Goal: Use online tool/utility: Utilize a website feature to perform a specific function

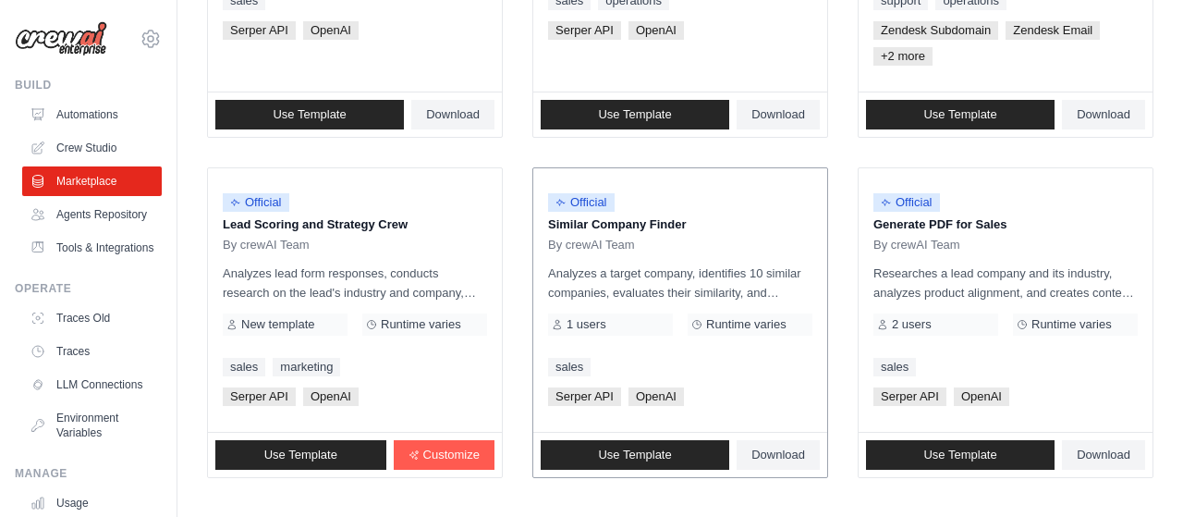
scroll to position [1243, 0]
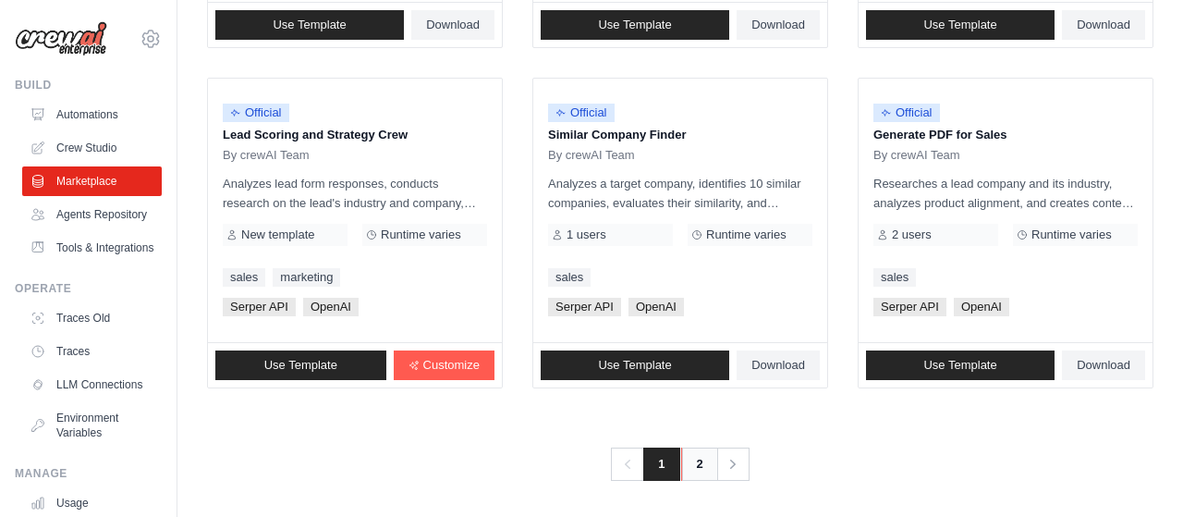
click at [707, 459] on link "2" at bounding box center [699, 463] width 37 height 33
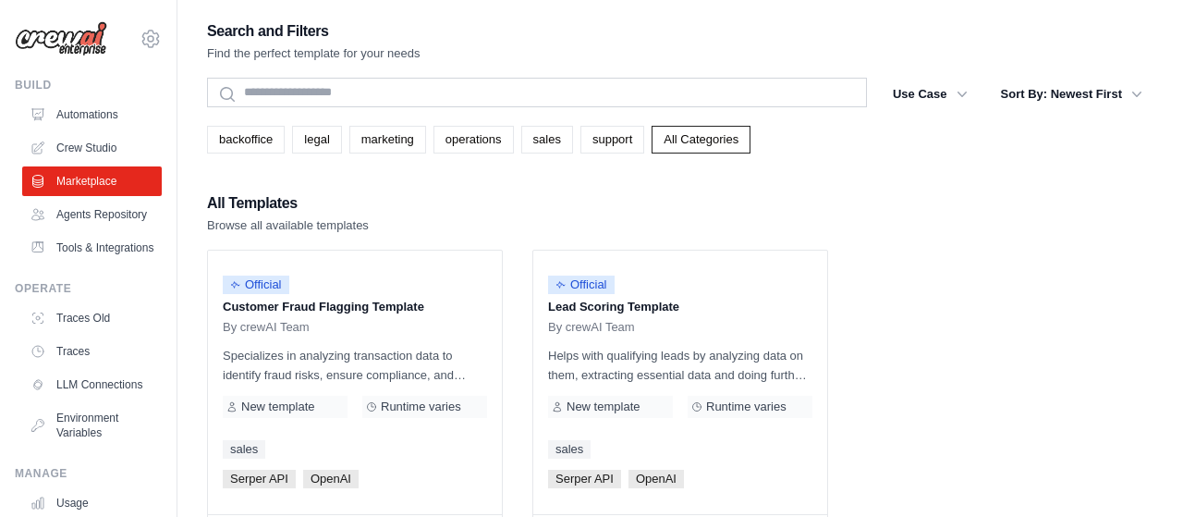
scroll to position [174, 0]
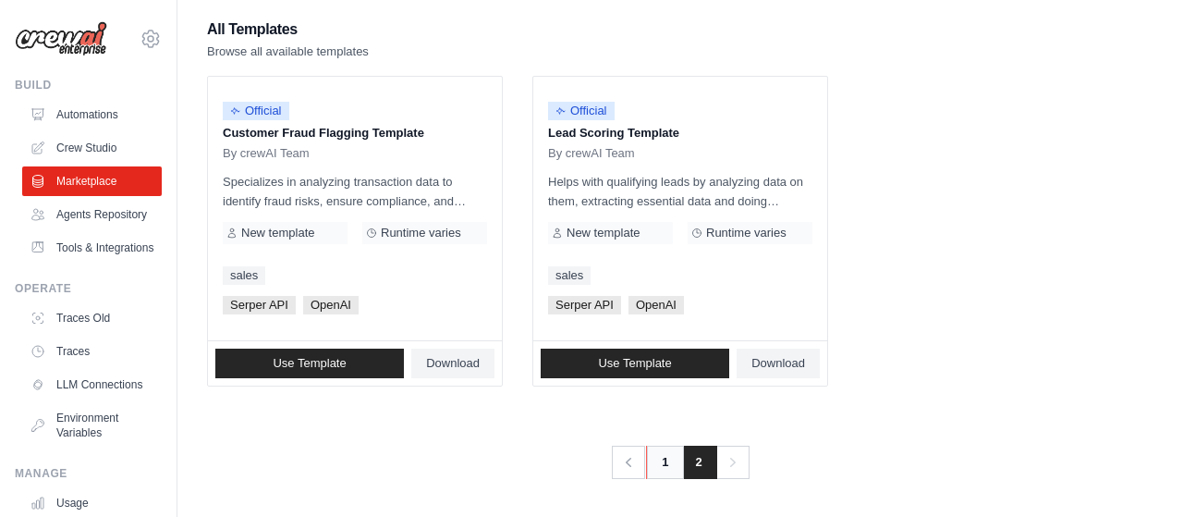
click at [663, 472] on link "1" at bounding box center [664, 462] width 37 height 33
click at [659, 467] on link "1" at bounding box center [664, 462] width 37 height 33
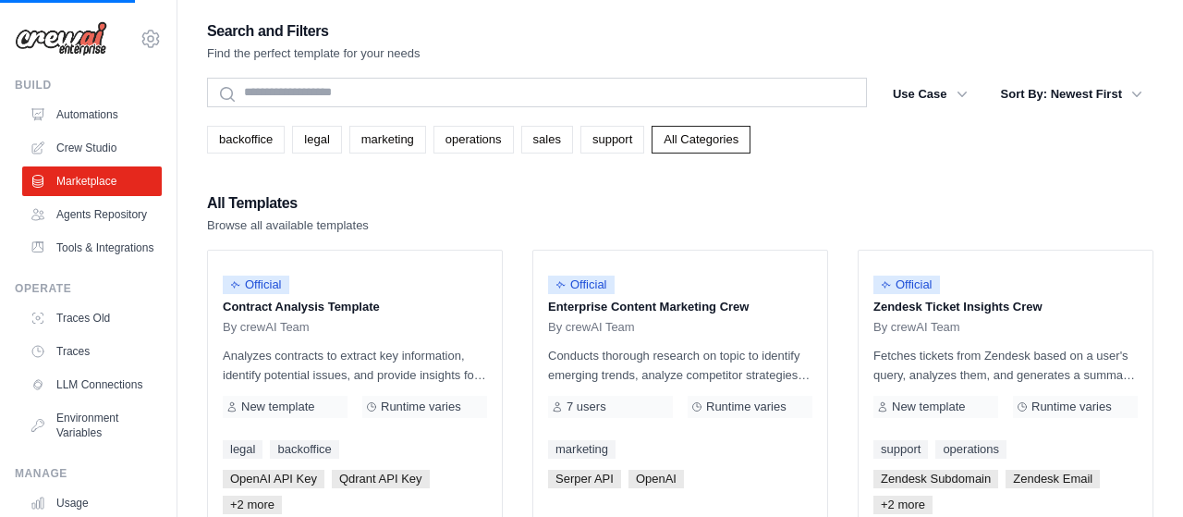
click at [668, 459] on div "Official Enterprise Content Marketing Crew By crewAI Team Conducts thorough res…" at bounding box center [680, 395] width 294 height 289
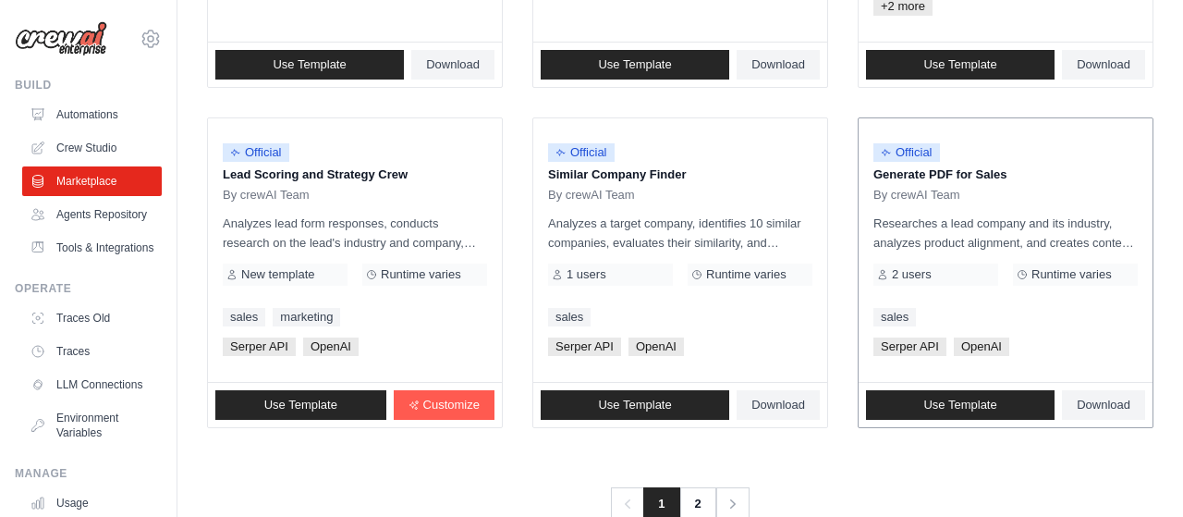
scroll to position [1243, 0]
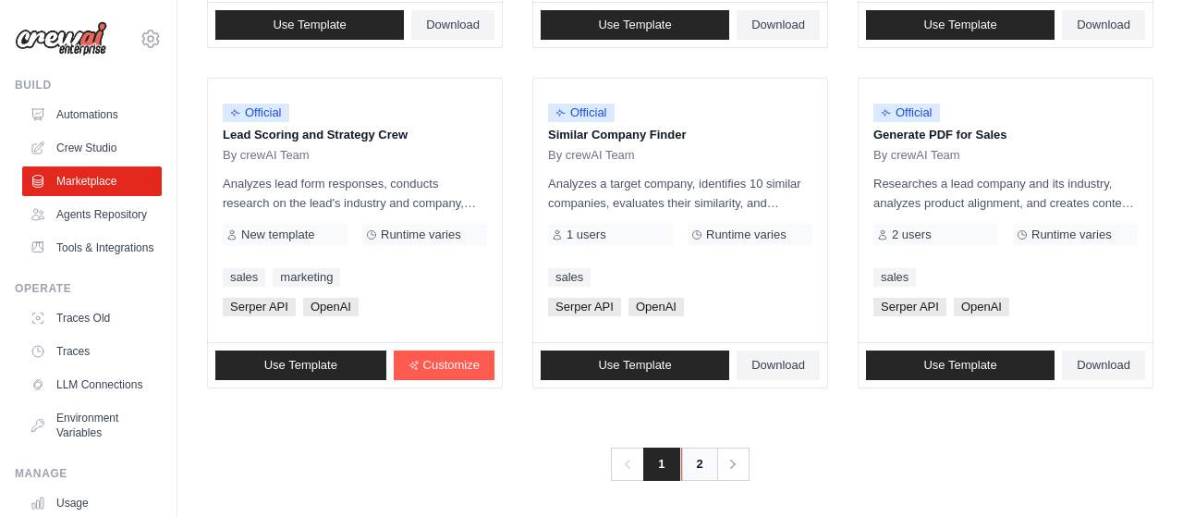
click at [685, 465] on link "2" at bounding box center [699, 463] width 37 height 33
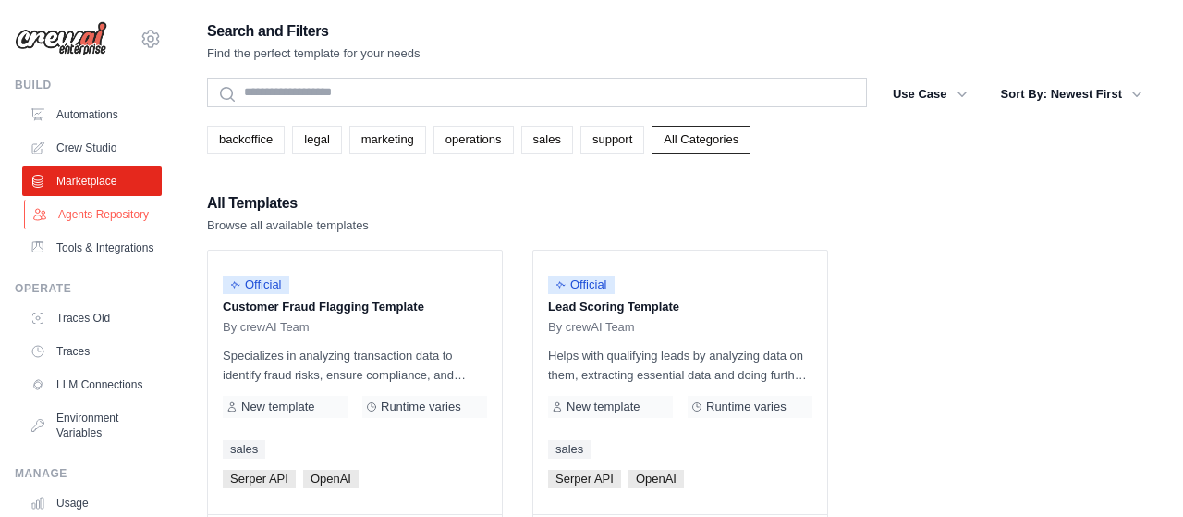
click at [95, 213] on link "Agents Repository" at bounding box center [94, 215] width 140 height 30
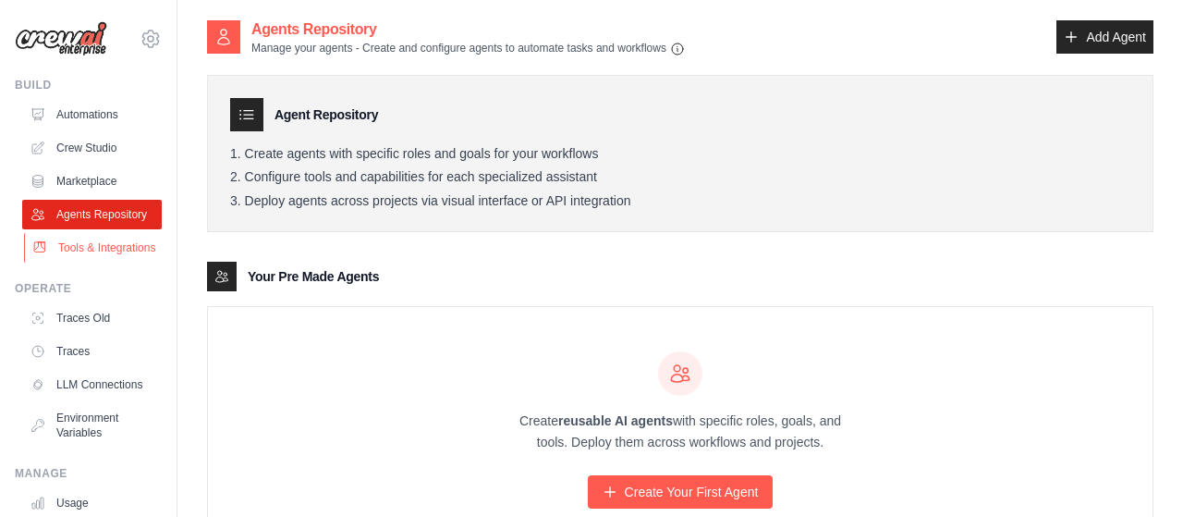
click at [132, 252] on link "Tools & Integrations" at bounding box center [94, 248] width 140 height 30
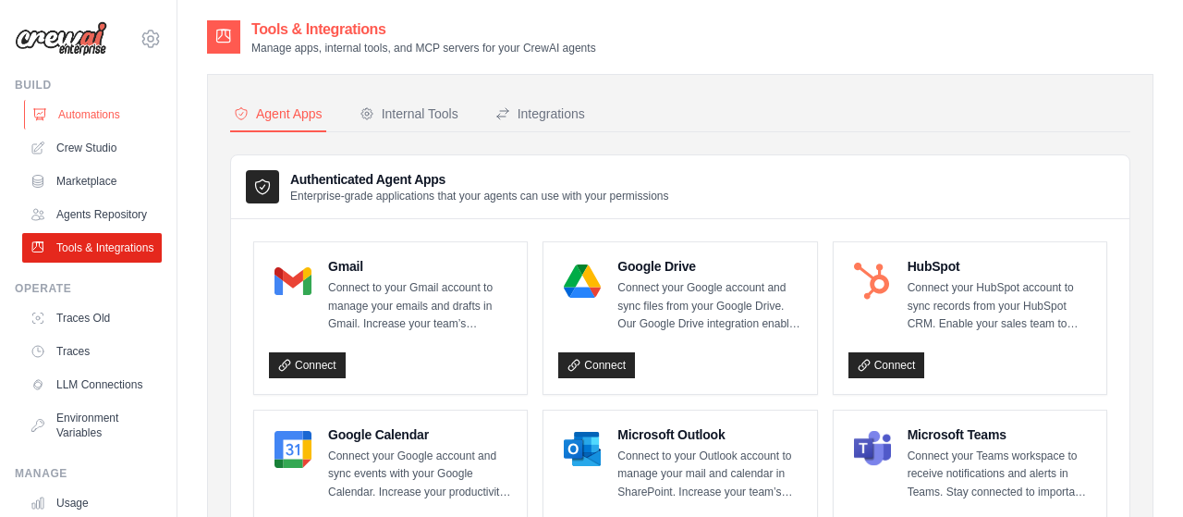
click at [65, 103] on link "Automations" at bounding box center [94, 115] width 140 height 30
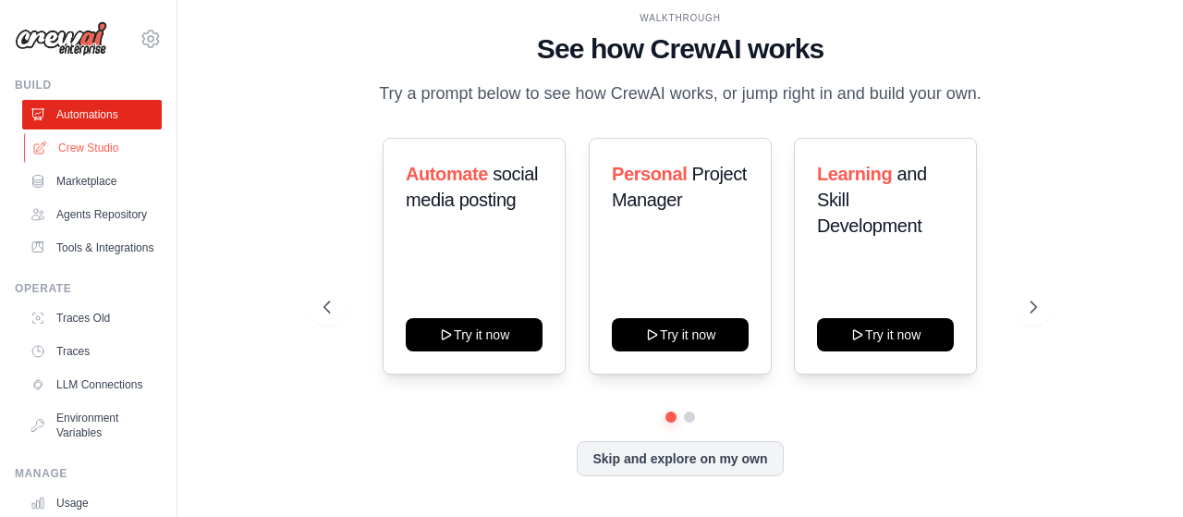
click at [77, 138] on link "Crew Studio" at bounding box center [94, 148] width 140 height 30
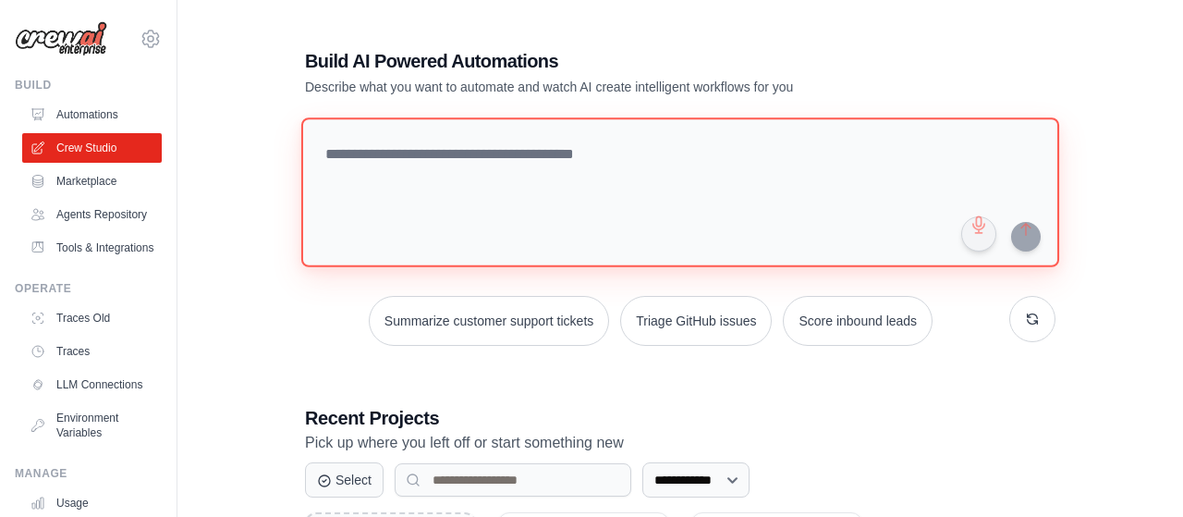
click at [555, 166] on textarea at bounding box center [680, 192] width 758 height 150
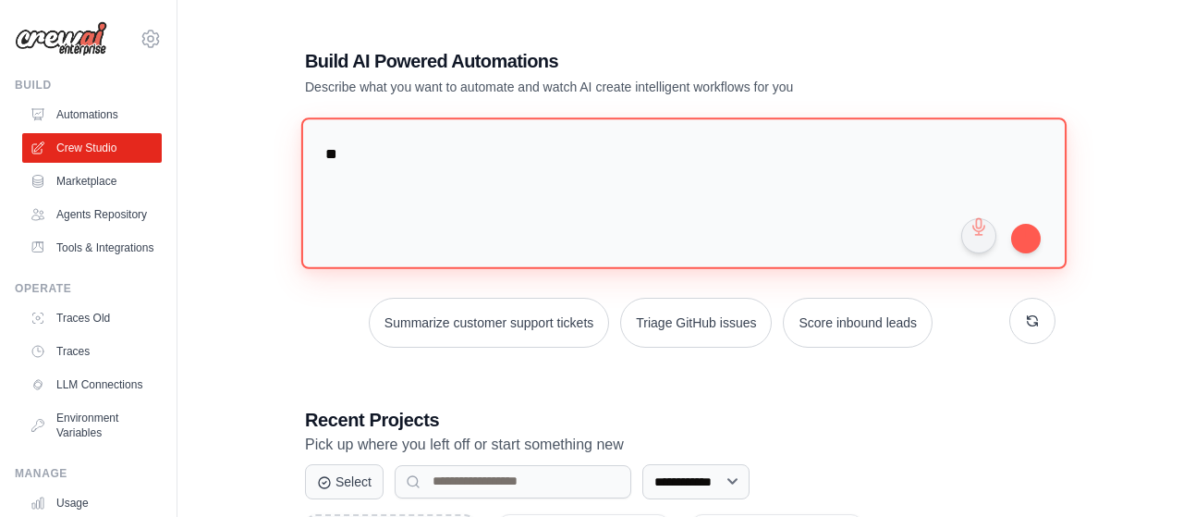
type textarea "*"
type textarea "**********"
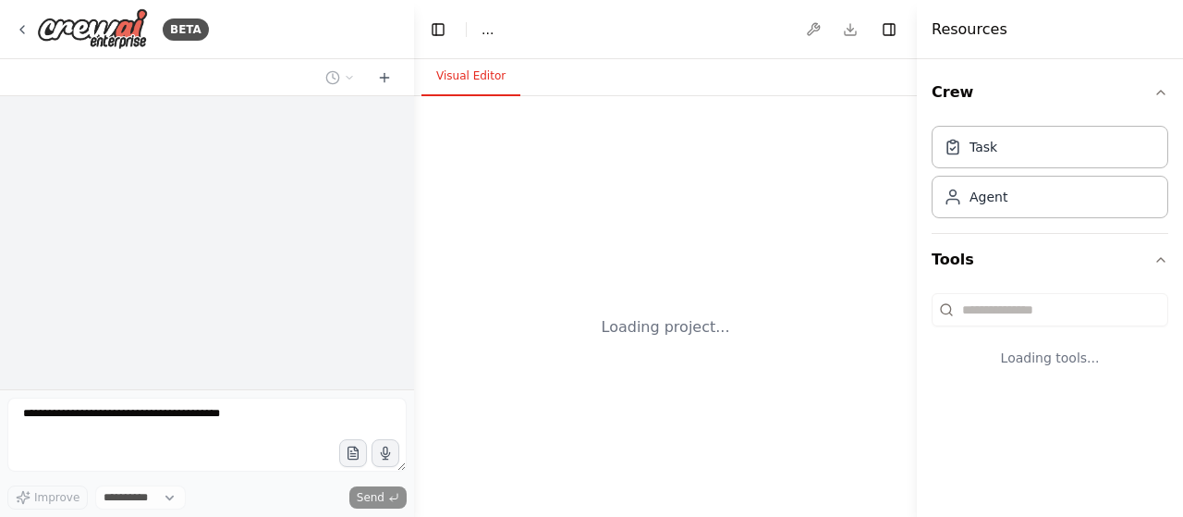
select select "****"
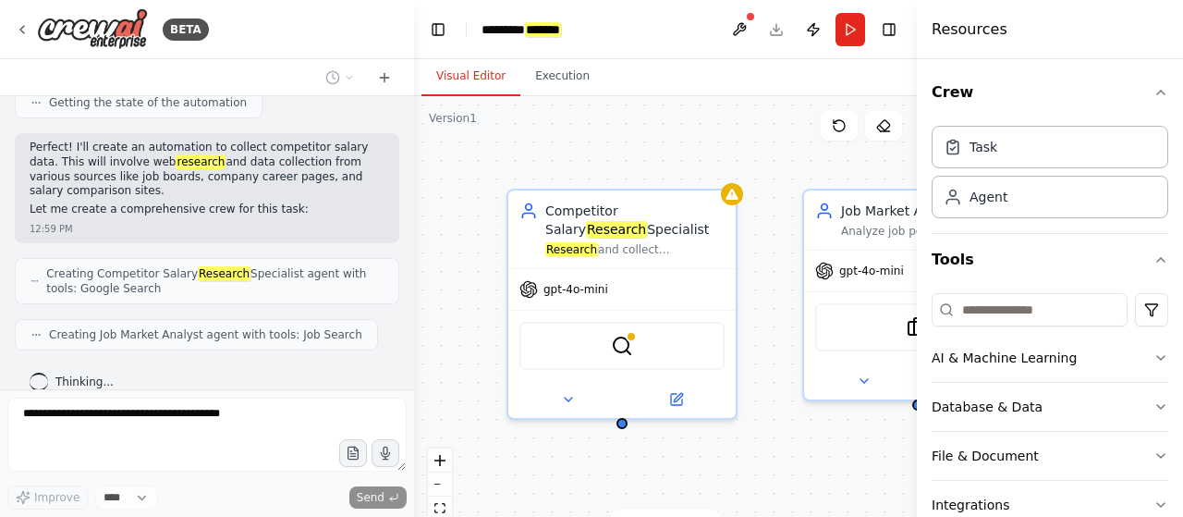
scroll to position [366, 0]
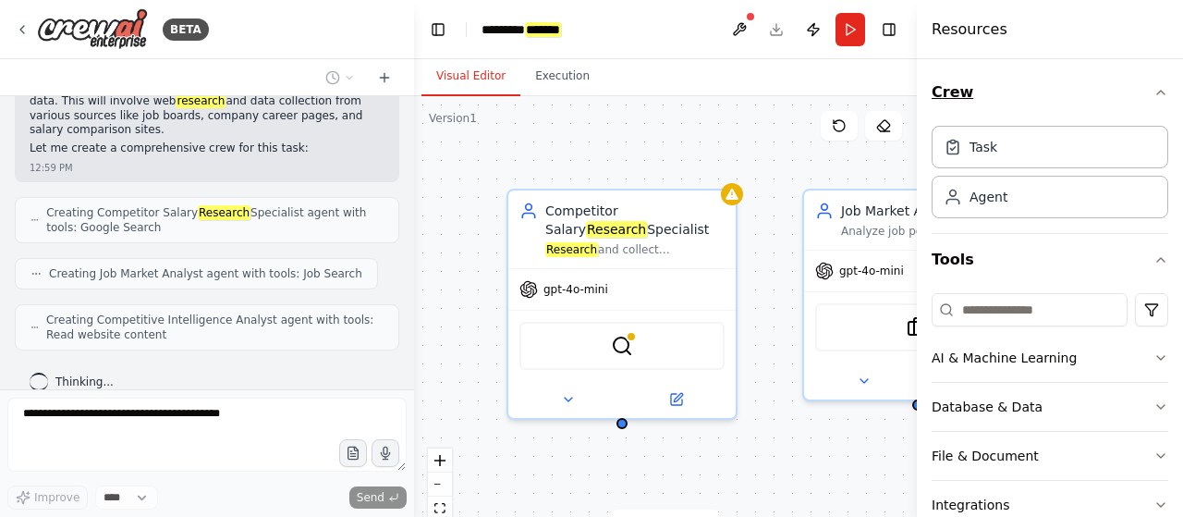
click at [1165, 93] on icon "button" at bounding box center [1161, 92] width 15 height 15
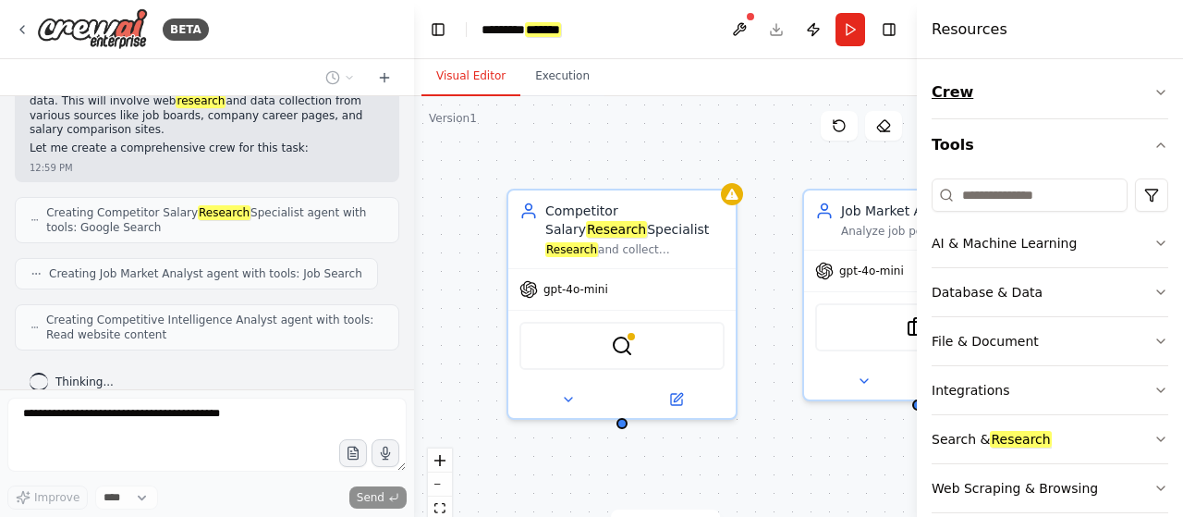
click at [1165, 93] on icon "button" at bounding box center [1161, 92] width 15 height 15
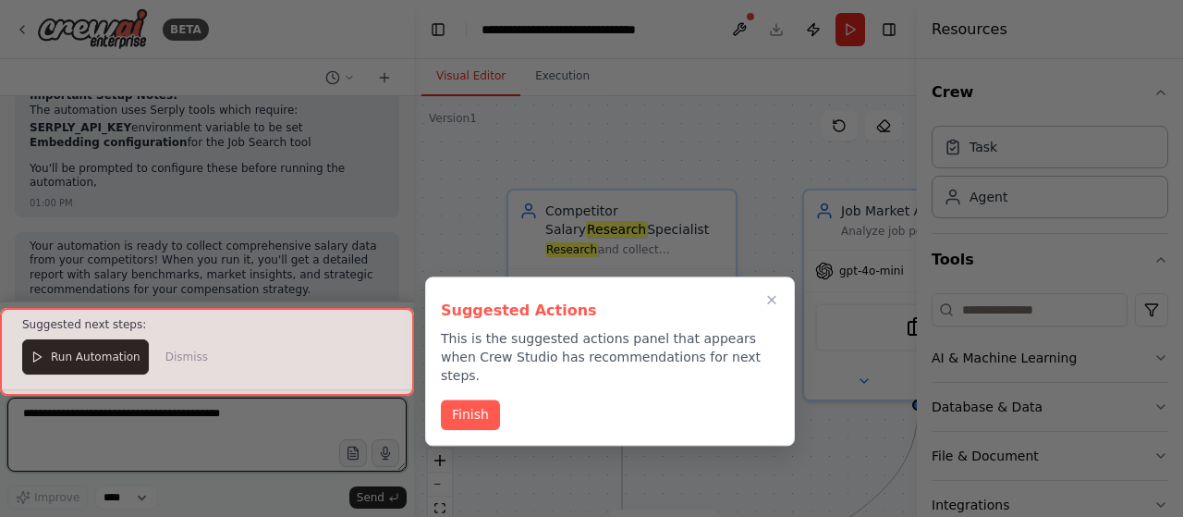
scroll to position [1338, 0]
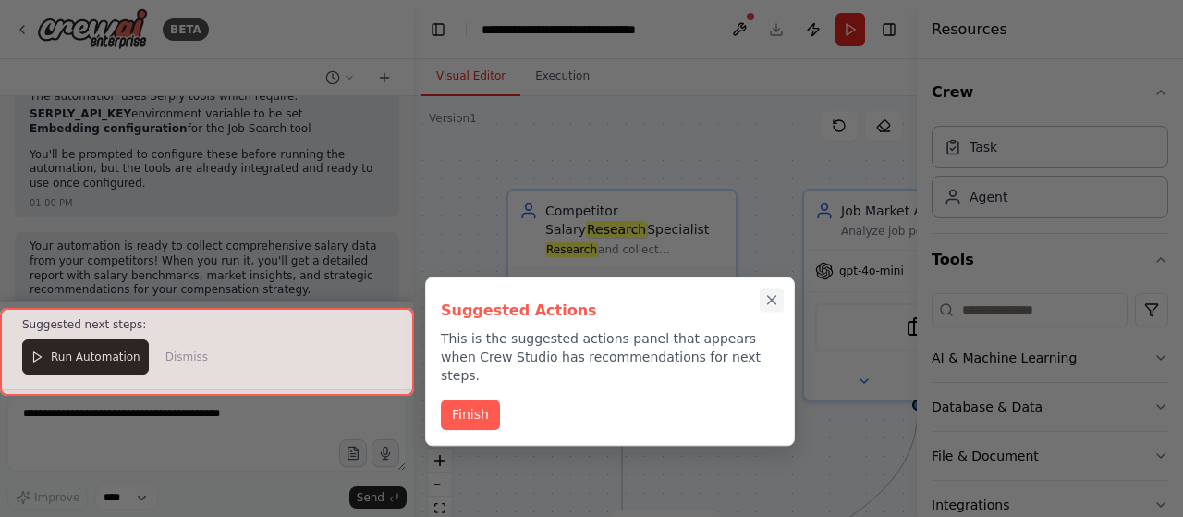
click at [766, 298] on icon "Close walkthrough" at bounding box center [772, 300] width 17 height 17
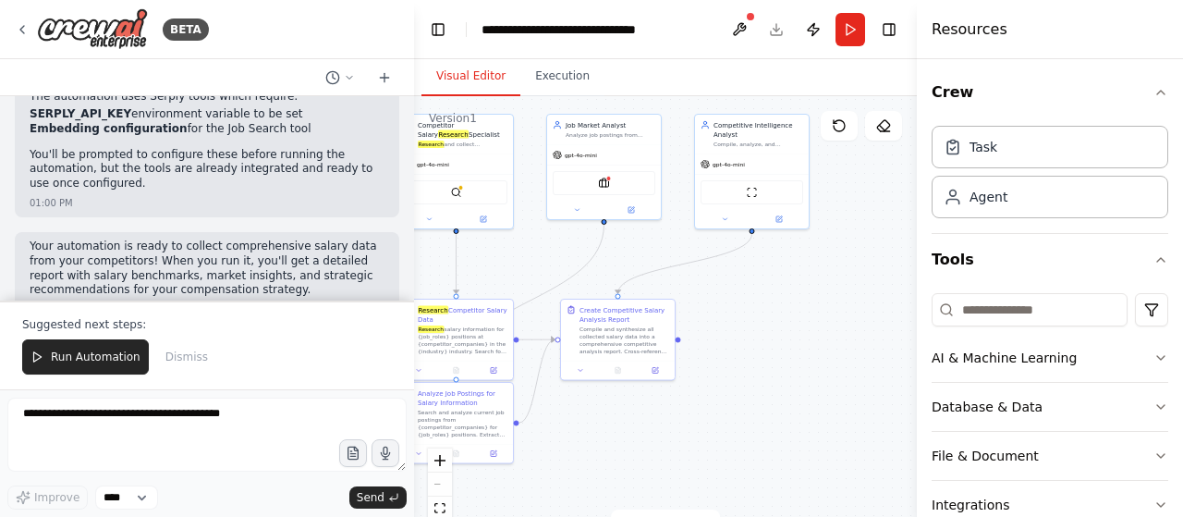
drag, startPoint x: 726, startPoint y: 197, endPoint x: 498, endPoint y: 56, distance: 267.3
click at [498, 96] on div ".deletable-edge-delete-btn { width: 20px; height: 20px; border: 0px solid #ffff…" at bounding box center [665, 327] width 503 height 462
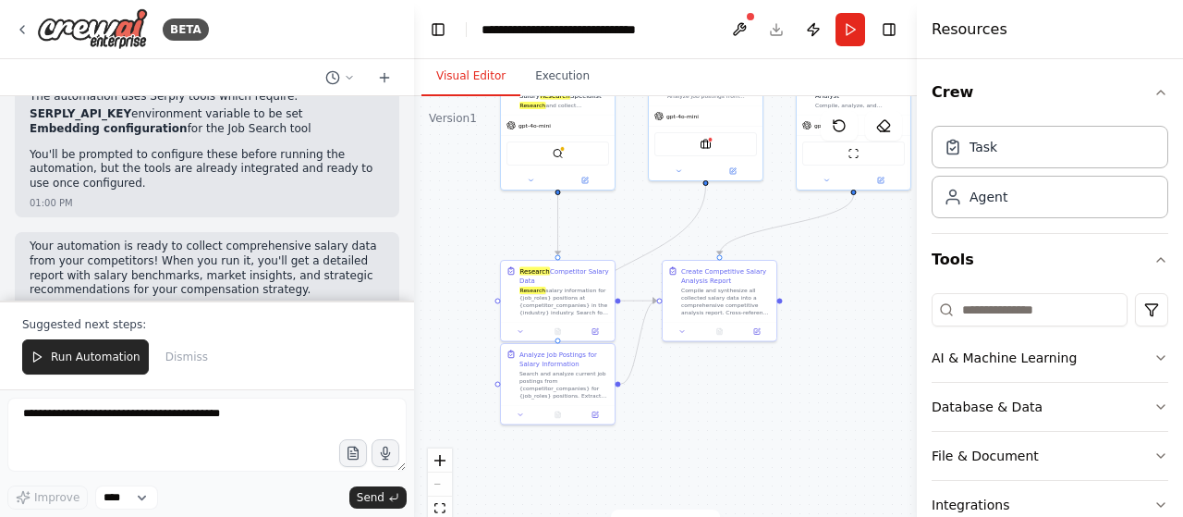
drag, startPoint x: 733, startPoint y: 447, endPoint x: 835, endPoint y: 408, distance: 108.9
click at [835, 408] on div ".deletable-edge-delete-btn { width: 20px; height: 20px; border: 0px solid #ffff…" at bounding box center [665, 327] width 503 height 462
